Goal: Navigation & Orientation: Find specific page/section

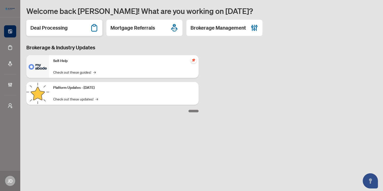
click at [55, 29] on h2 "Deal Processing" at bounding box center [48, 27] width 37 height 7
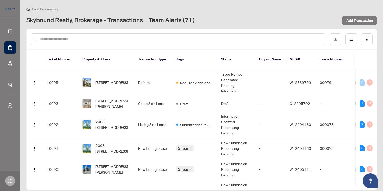
click at [164, 20] on link "Team Alerts (71)" at bounding box center [172, 20] width 46 height 9
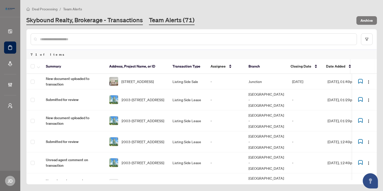
click at [109, 19] on link "Skybound Realty, Brokerage - Transactions" at bounding box center [84, 20] width 116 height 9
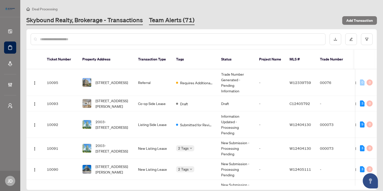
click at [179, 20] on link "Team Alerts (71)" at bounding box center [172, 20] width 46 height 9
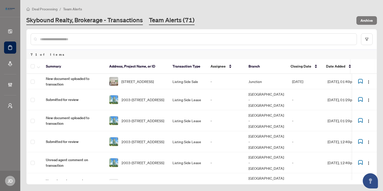
click at [112, 20] on link "Skybound Realty, Brokerage - Transactions" at bounding box center [84, 20] width 116 height 9
